Goal: Book appointment/travel/reservation

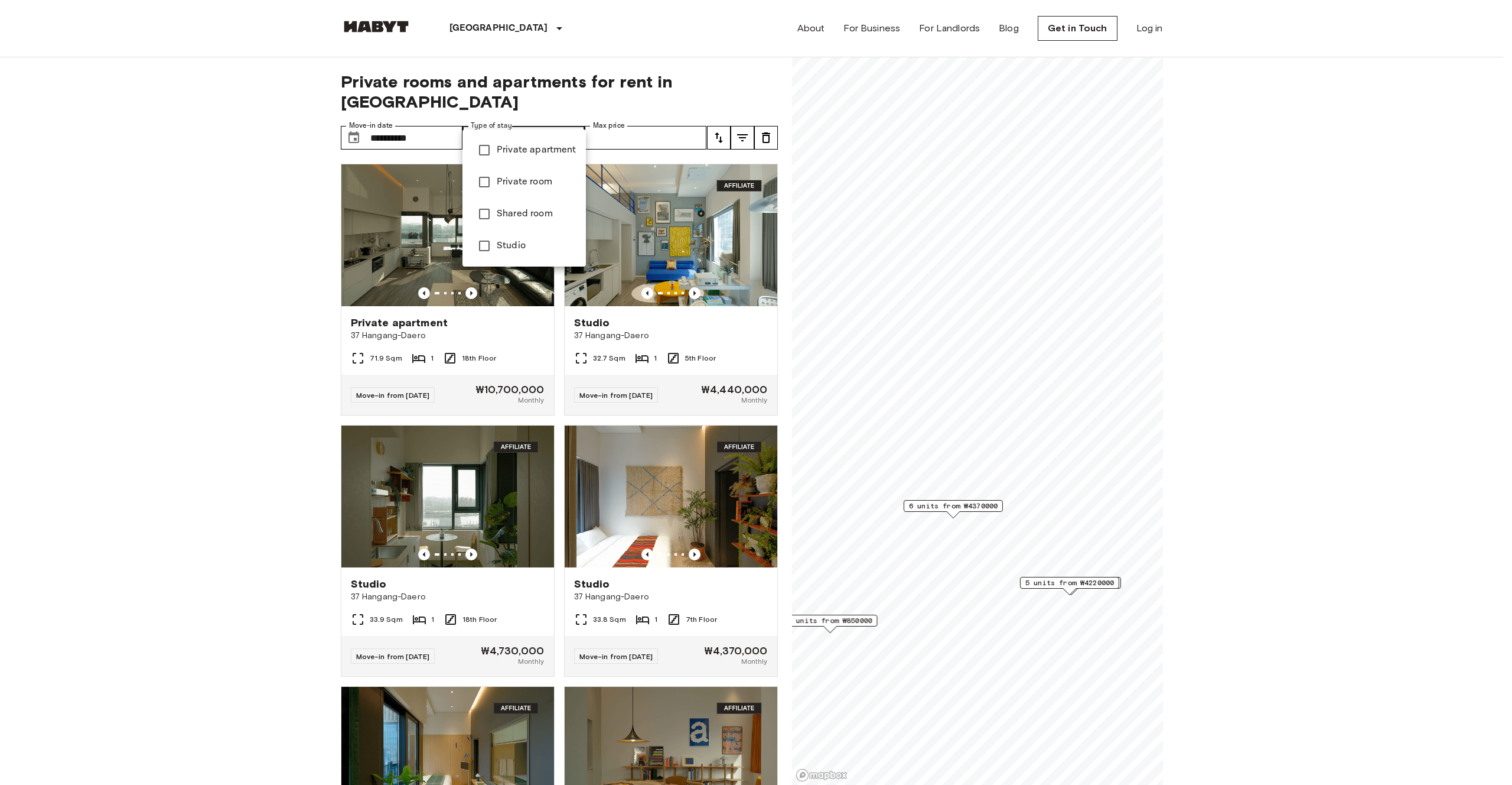
click at [531, 182] on span "Private room" at bounding box center [536, 182] width 80 height 14
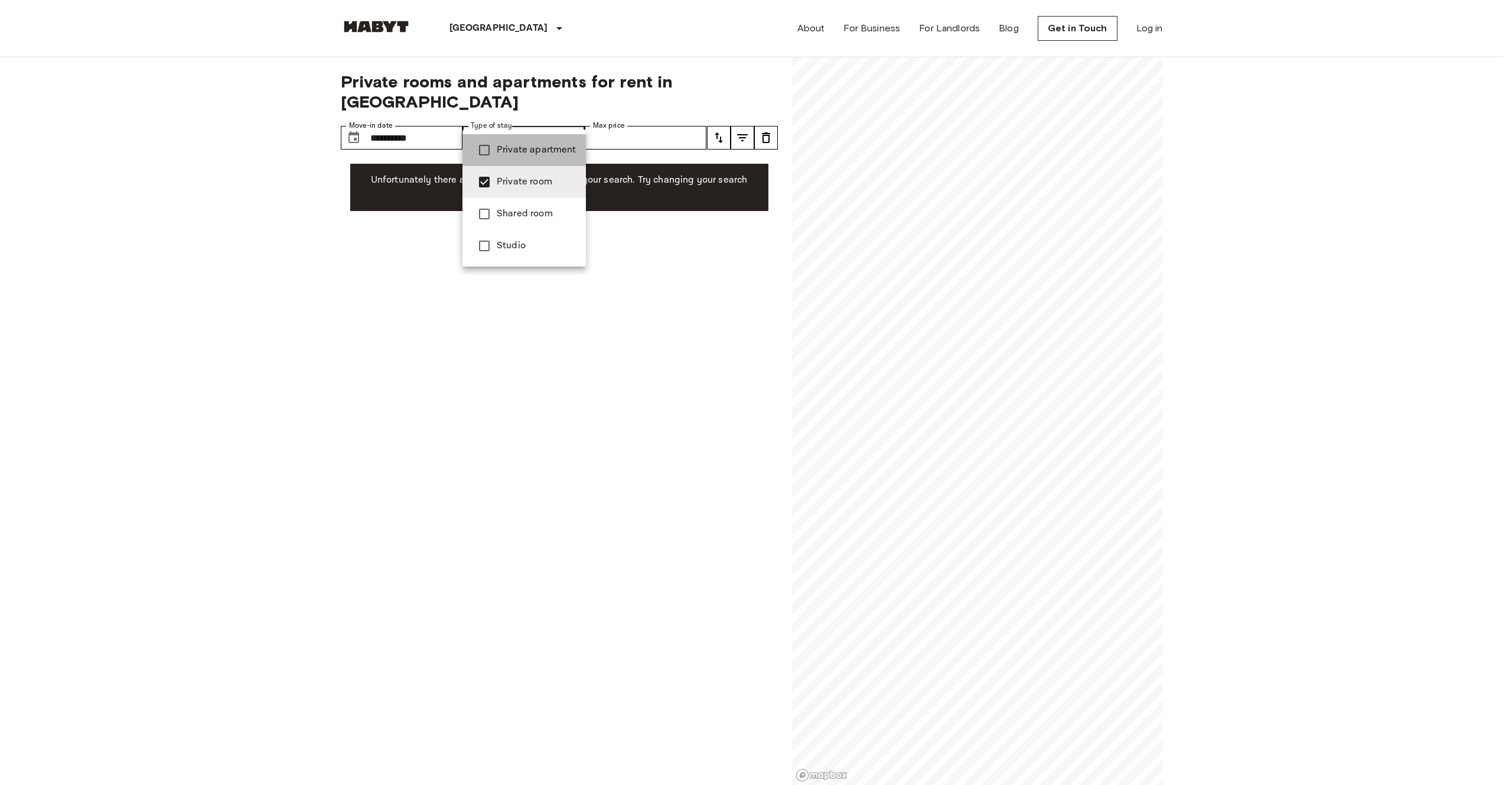
click at [549, 138] on li "Private apartment" at bounding box center [524, 150] width 123 height 32
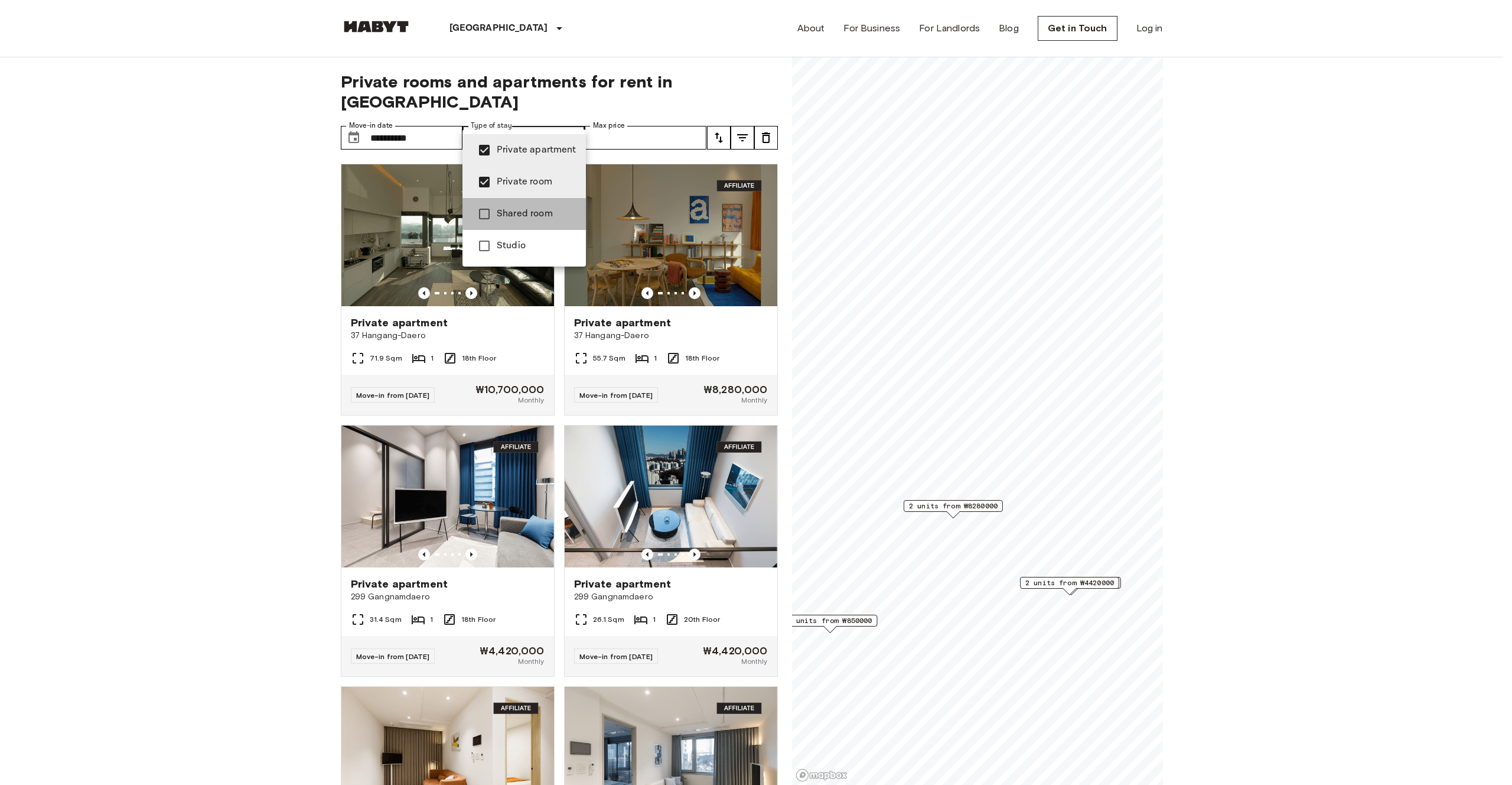
click at [527, 225] on li "Shared room" at bounding box center [524, 214] width 123 height 32
click at [524, 250] on span "Studio" at bounding box center [536, 245] width 80 height 14
type input "**********"
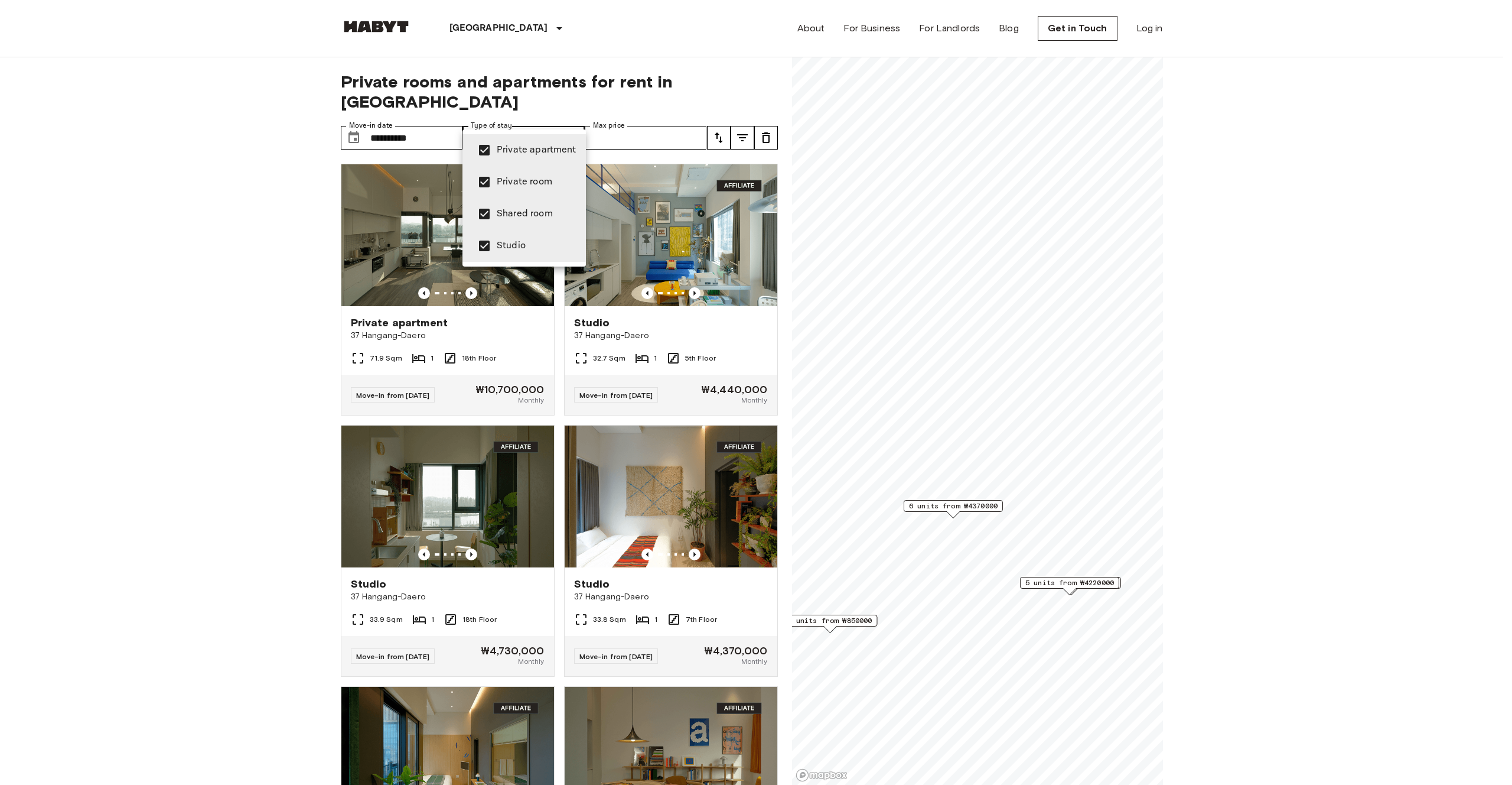
click at [567, 124] on div at bounding box center [756, 392] width 1512 height 785
